Goal: Task Accomplishment & Management: Use online tool/utility

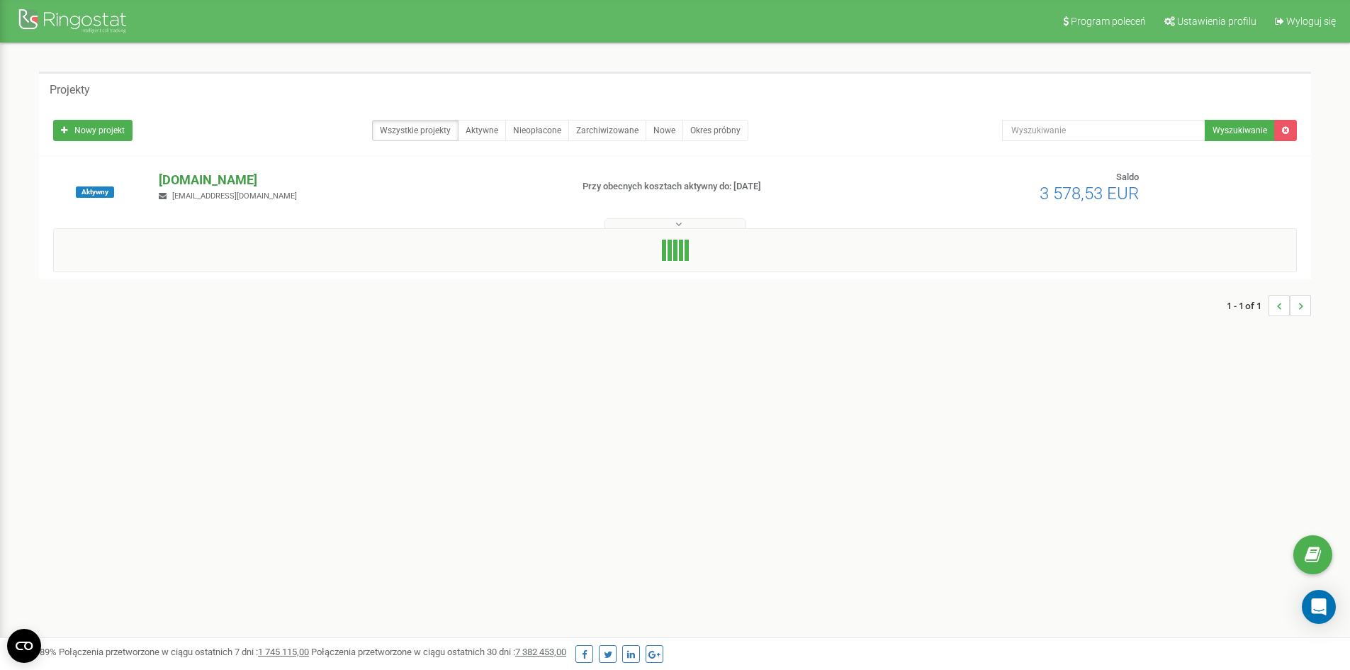
click at [186, 179] on p "[DOMAIN_NAME]" at bounding box center [359, 180] width 400 height 18
click at [212, 181] on p "[DOMAIN_NAME]" at bounding box center [359, 180] width 400 height 18
click at [198, 181] on p "[DOMAIN_NAME]" at bounding box center [359, 180] width 400 height 18
click at [1097, 203] on span "3 578,53 EUR" at bounding box center [1089, 194] width 99 height 20
click at [197, 176] on p "[DOMAIN_NAME]" at bounding box center [359, 180] width 400 height 18
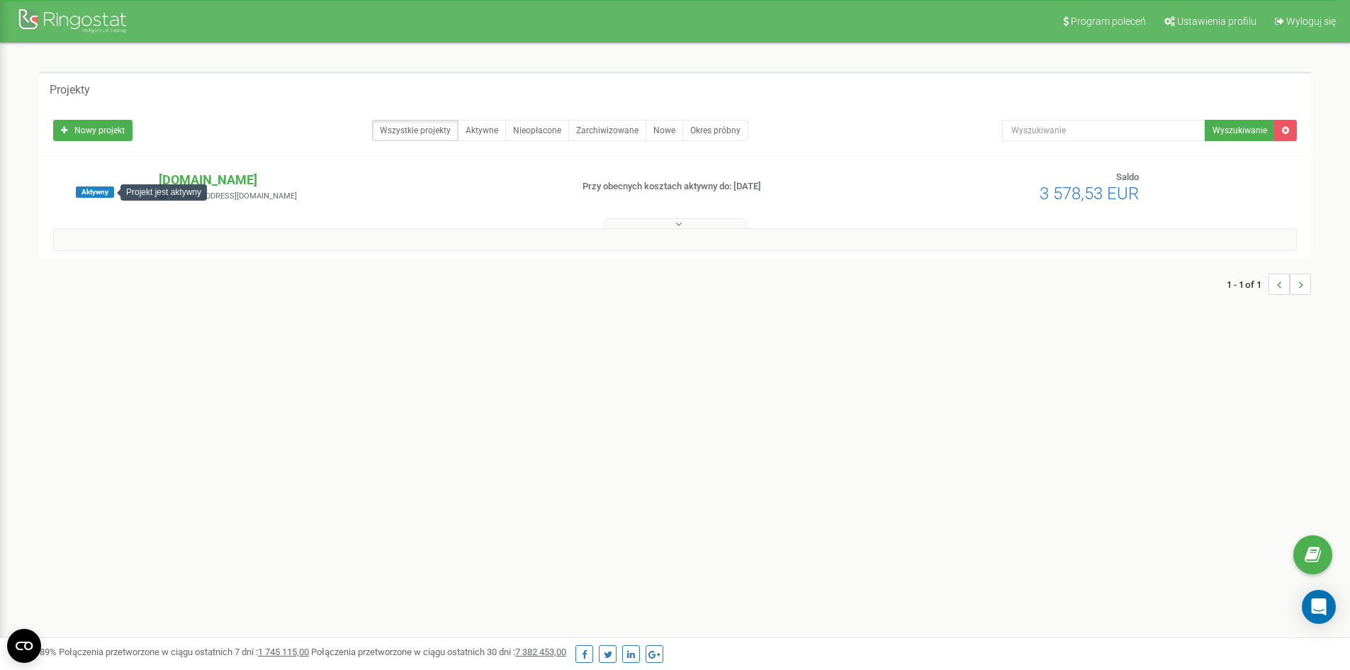
click at [91, 191] on span "Aktywny" at bounding box center [95, 191] width 38 height 11
click at [400, 128] on link "Wszystkie projekty" at bounding box center [415, 130] width 86 height 21
click at [226, 181] on p "[DOMAIN_NAME]" at bounding box center [359, 180] width 400 height 18
click at [687, 235] on div "1 - 1 of 1" at bounding box center [675, 255] width 1272 height 50
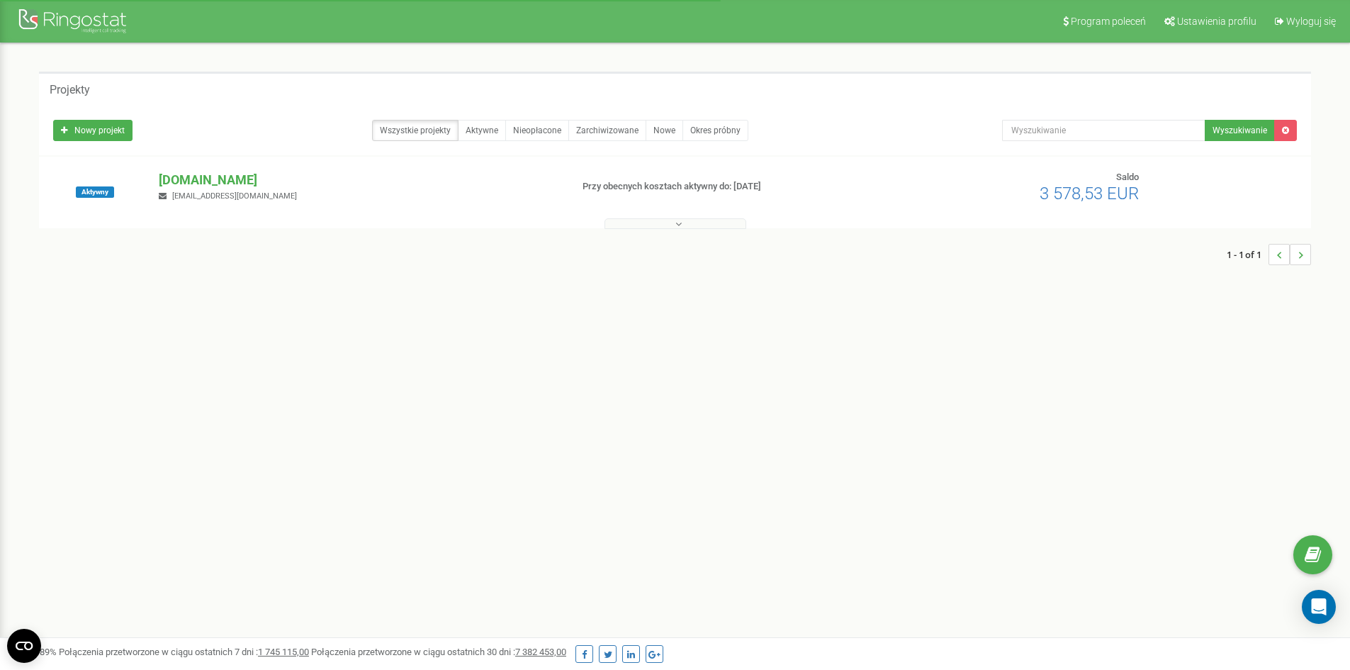
click at [683, 225] on button at bounding box center [676, 223] width 142 height 11
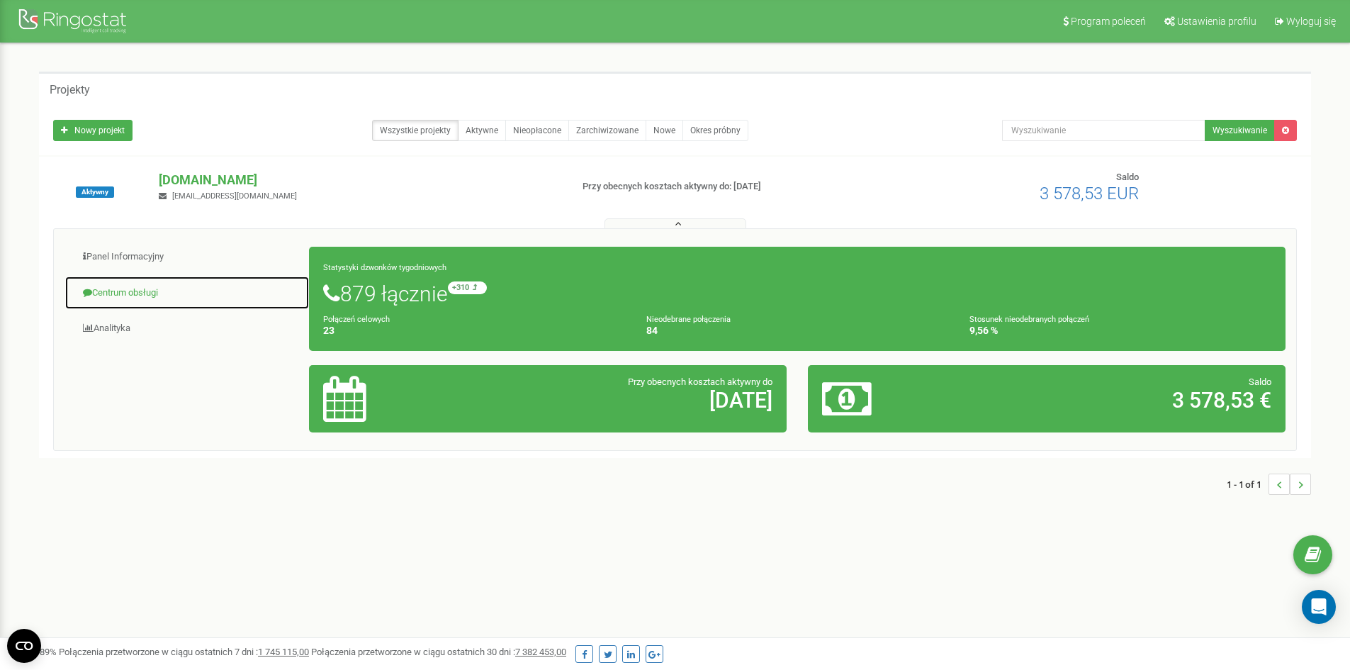
click at [110, 284] on link "Centrum obsługi" at bounding box center [186, 293] width 245 height 35
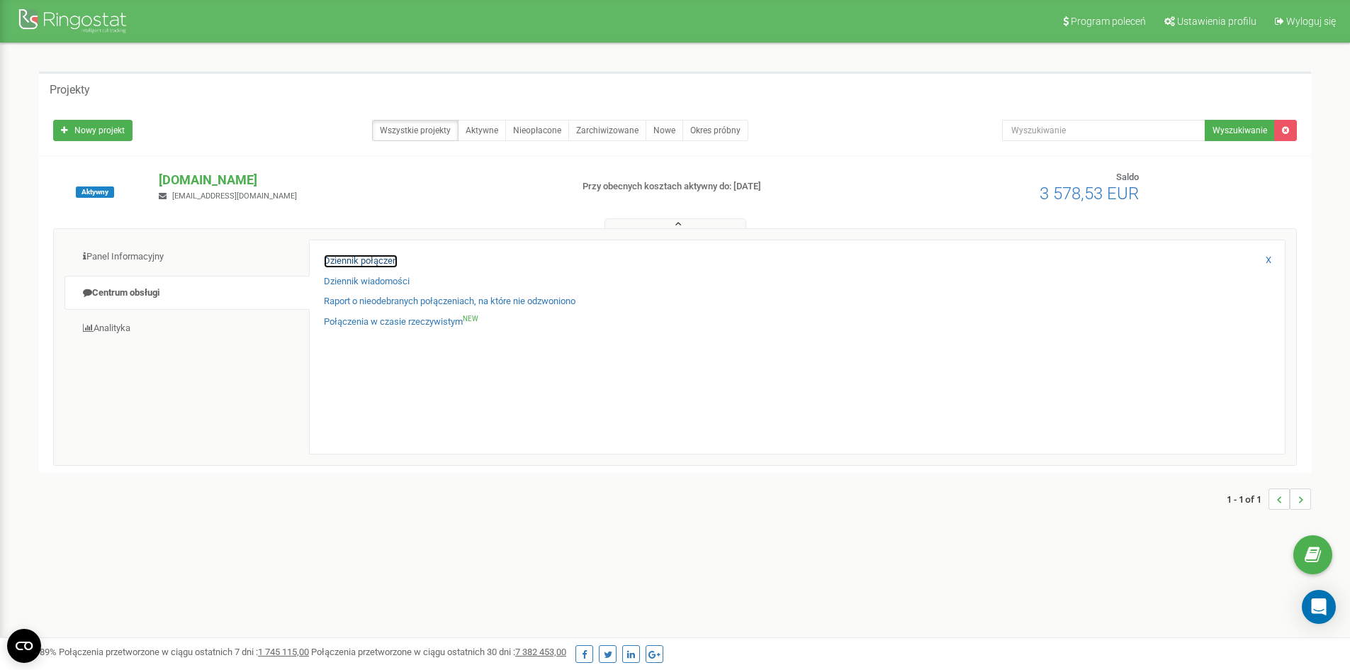
click at [378, 259] on link "Dziennik połączeń" at bounding box center [361, 260] width 74 height 13
